Goal: Information Seeking & Learning: Learn about a topic

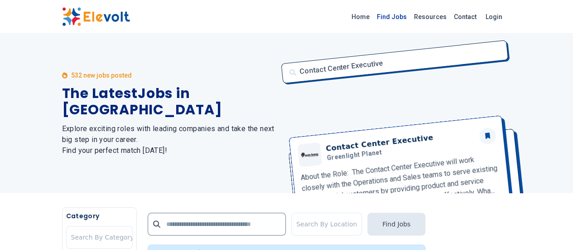
click at [410, 15] on link "Find Jobs" at bounding box center [391, 17] width 37 height 14
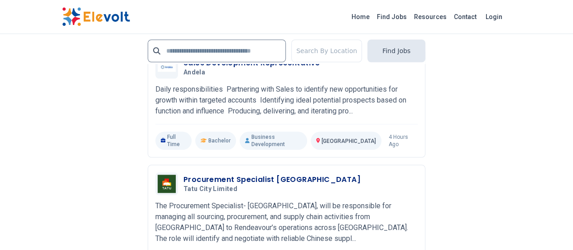
scroll to position [2139, 0]
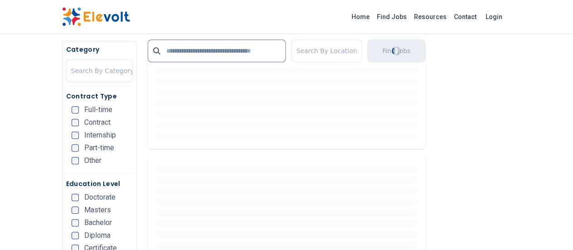
scroll to position [362, 0]
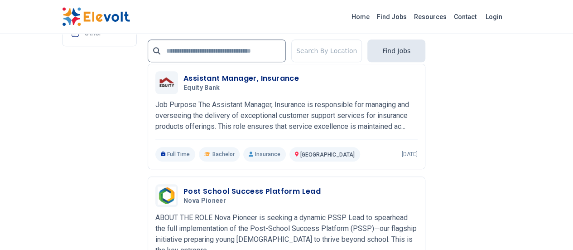
scroll to position [2106, 0]
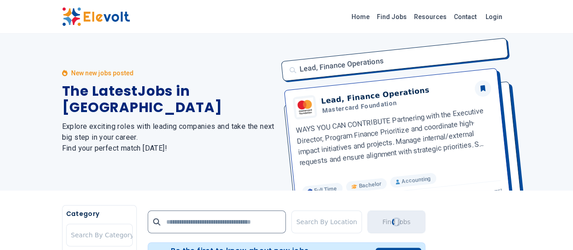
scroll to position [0, 0]
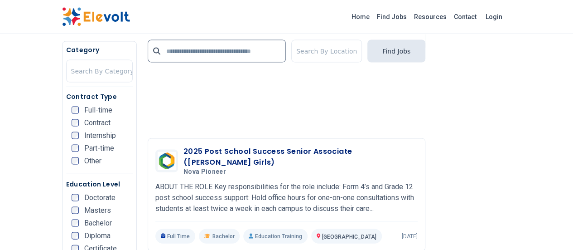
scroll to position [878, 0]
